Goal: Task Accomplishment & Management: Use online tool/utility

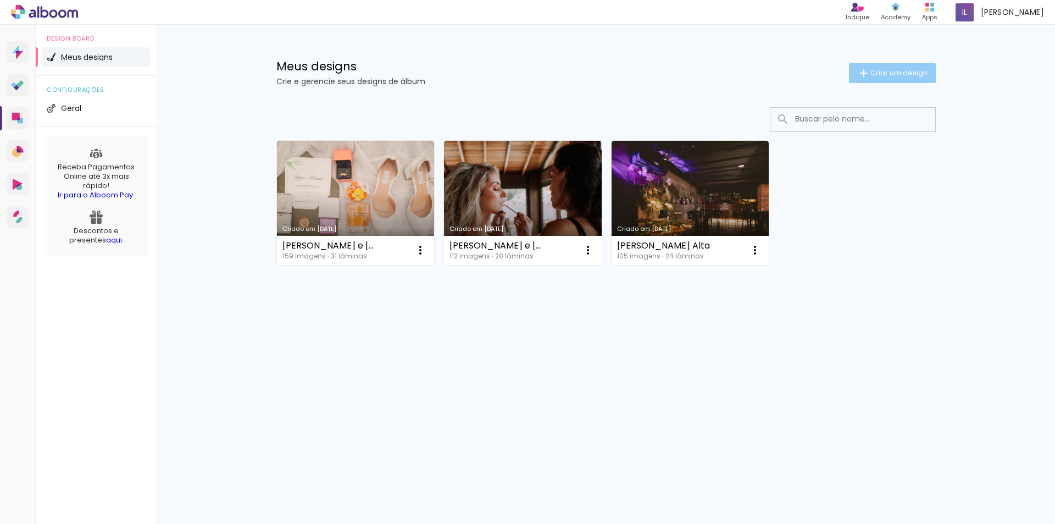
click at [925, 79] on paper-button "Criar um design" at bounding box center [892, 73] width 87 height 20
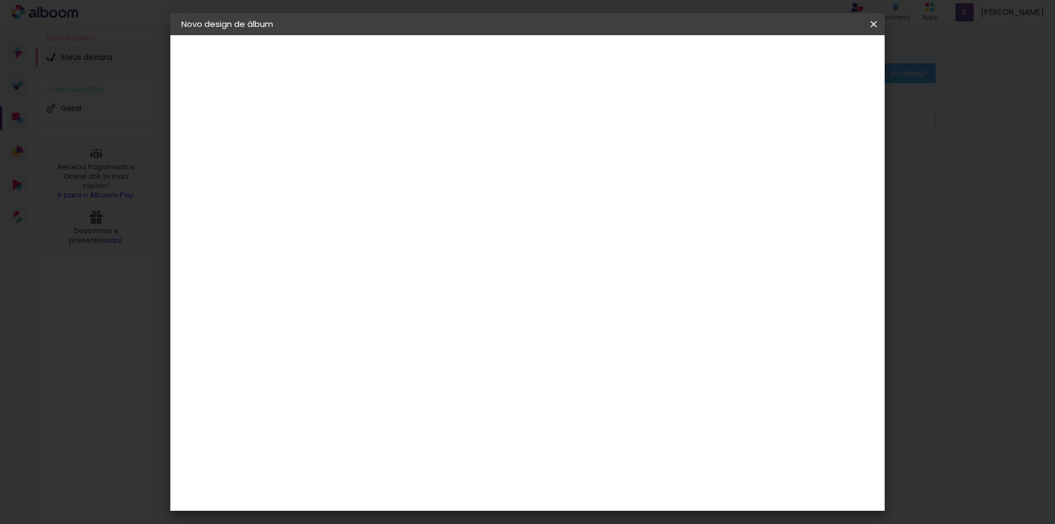
click at [361, 154] on input at bounding box center [361, 147] width 0 height 17
type input "Lunara e Paulo"
type paper-input "Lunara e Paulo"
click at [0, 0] on slot "Avançar" at bounding box center [0, 0] width 0 height 0
click at [445, 205] on input at bounding box center [389, 209] width 111 height 14
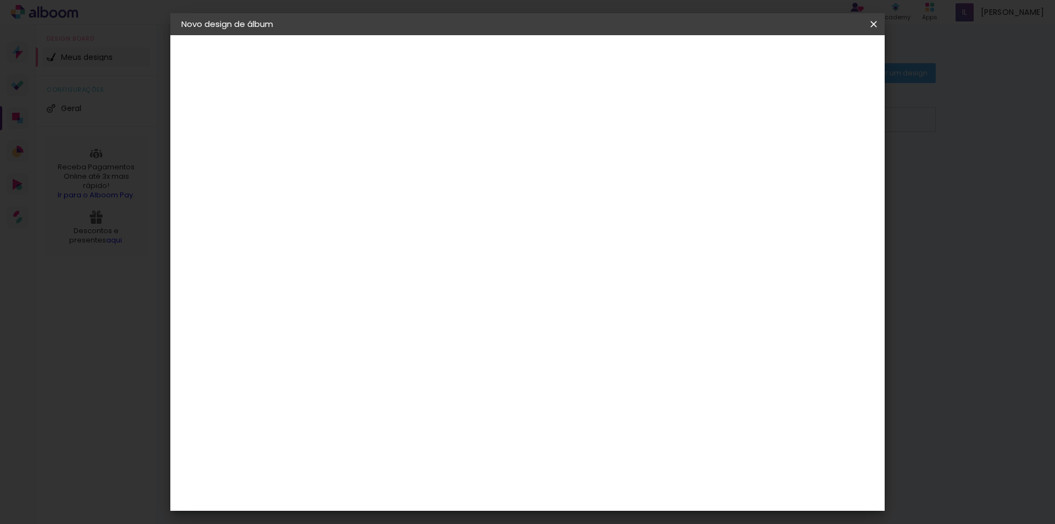
type input "via"
type paper-input "via"
click at [390, 249] on div "Viacolor" at bounding box center [372, 248] width 36 height 9
click at [538, 173] on paper-item "Tamanho Livre" at bounding box center [489, 167] width 98 height 24
click at [390, 245] on div "Viacolor" at bounding box center [372, 248] width 36 height 9
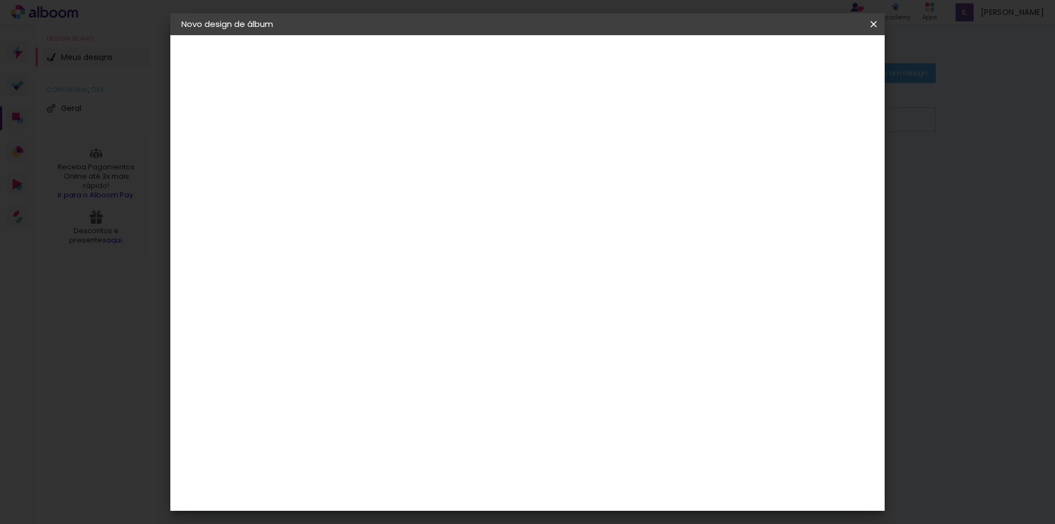
click at [0, 0] on slot "Avançar" at bounding box center [0, 0] width 0 height 0
click at [404, 186] on input "text" at bounding box center [382, 191] width 43 height 17
click at [580, 191] on paper-item "Padrão" at bounding box center [599, 182] width 220 height 22
type input "Padrão"
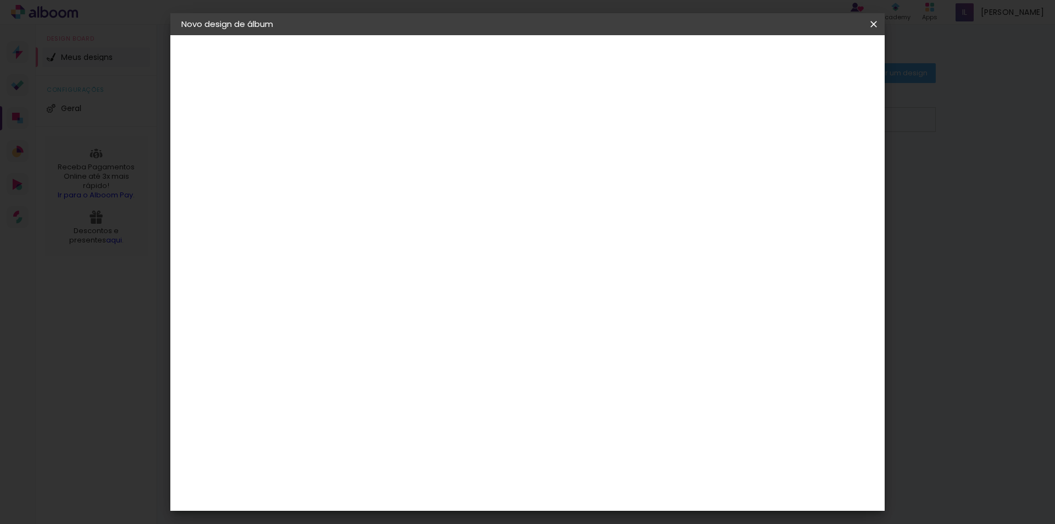
click at [435, 426] on span "30 × 30" at bounding box center [409, 440] width 51 height 29
click at [0, 0] on slot "Avançar" at bounding box center [0, 0] width 0 height 0
click at [816, 52] on paper-button "Iniciar design" at bounding box center [780, 58] width 72 height 19
